Goal: Go to known website: Access a specific website the user already knows

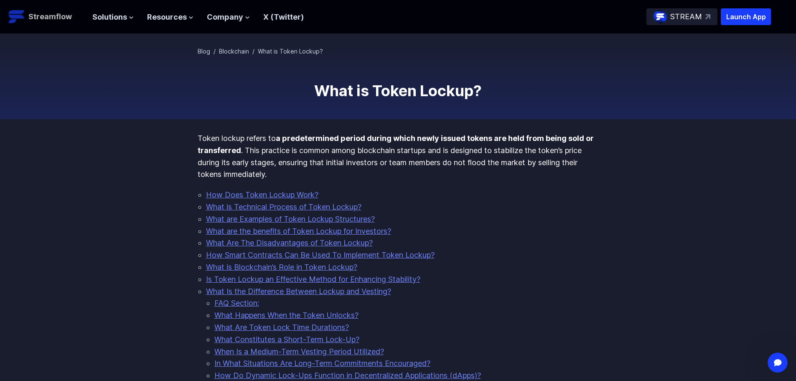
click at [37, 18] on p "Streamflow" at bounding box center [49, 17] width 43 height 12
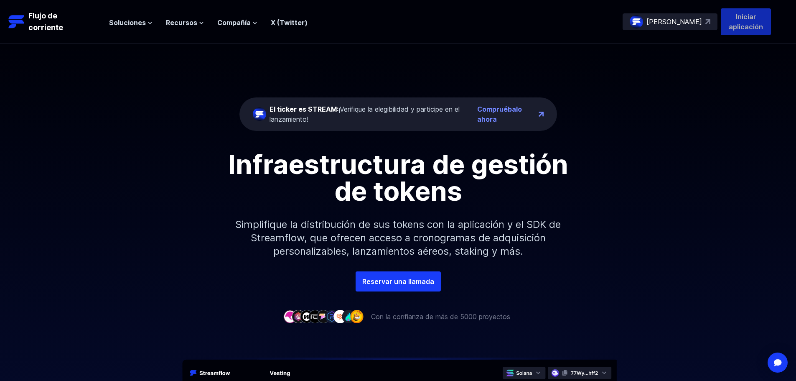
click at [741, 14] on font "Iniciar aplicación" at bounding box center [746, 22] width 34 height 18
